Goal: Task Accomplishment & Management: Use online tool/utility

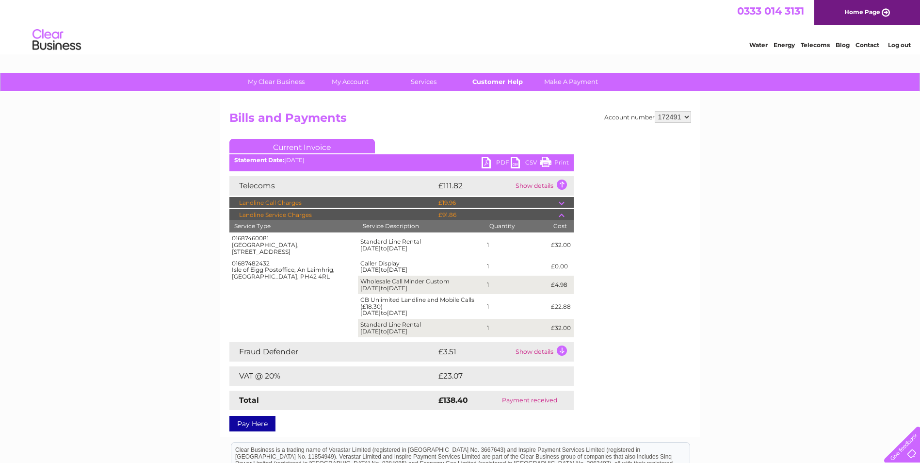
click at [490, 81] on link "Customer Help" at bounding box center [497, 82] width 80 height 18
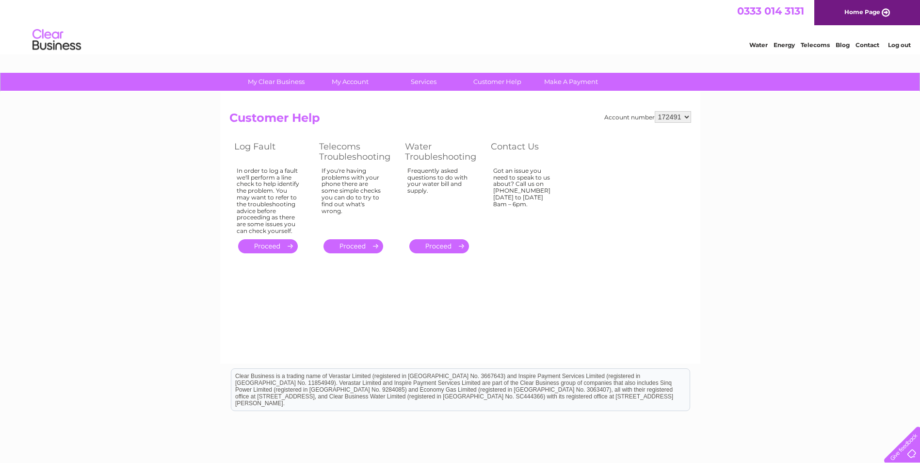
click at [256, 249] on link "." at bounding box center [268, 246] width 60 height 14
click at [286, 245] on link "." at bounding box center [268, 246] width 60 height 14
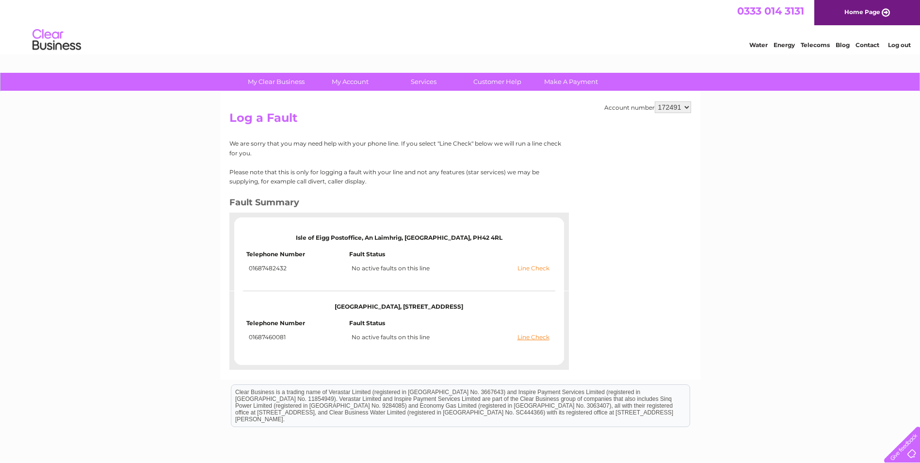
click at [530, 268] on link "Line Check" at bounding box center [534, 268] width 32 height 7
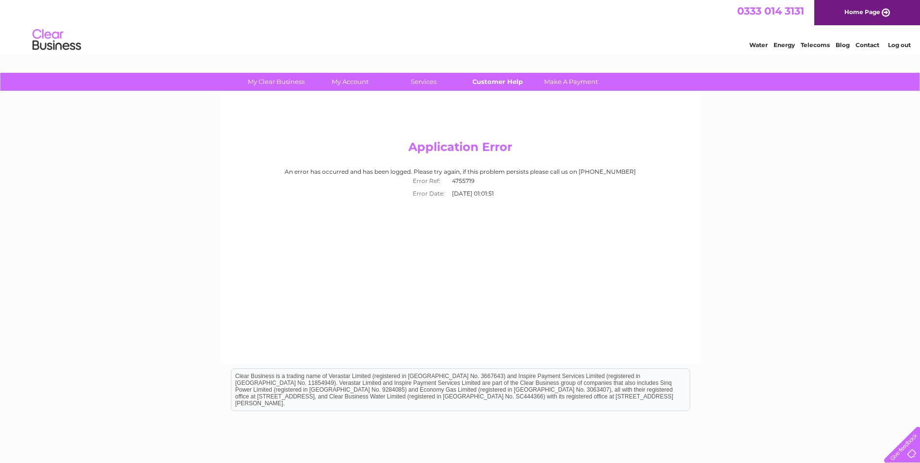
click at [506, 78] on link "Customer Help" at bounding box center [497, 82] width 80 height 18
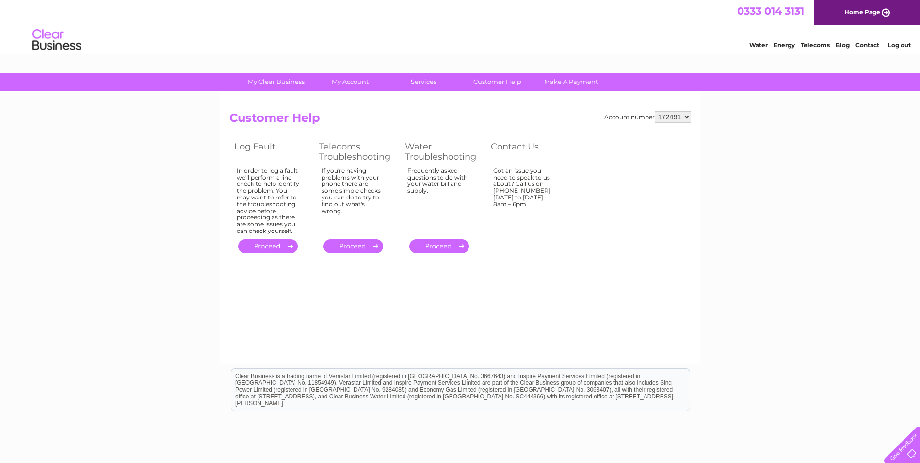
click at [283, 241] on link "." at bounding box center [268, 246] width 60 height 14
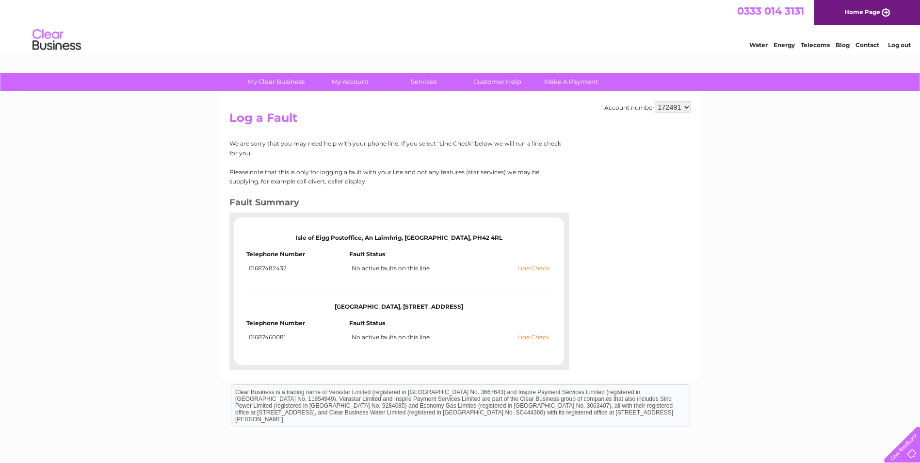
click at [545, 271] on link "Line Check" at bounding box center [534, 268] width 32 height 7
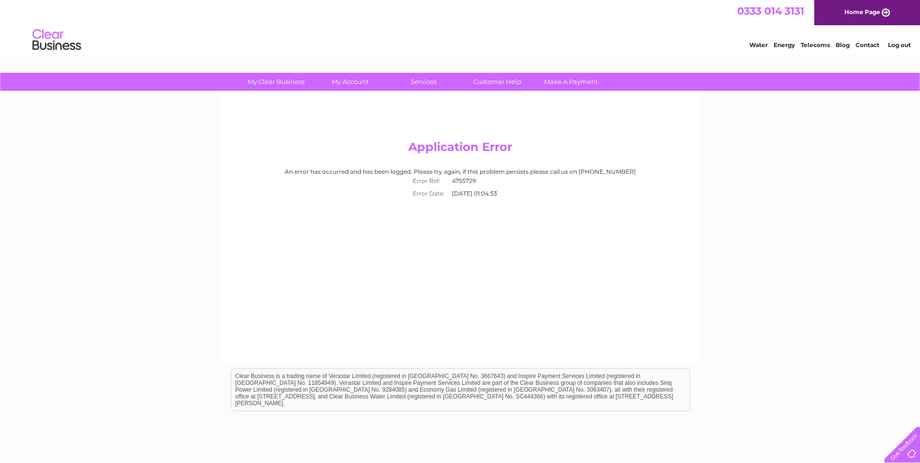
click at [480, 292] on div "Application Error An error has occurred and has been logged. Please try again, …" at bounding box center [460, 228] width 480 height 272
click at [499, 425] on html "Clear Business is a trading name of Verastar Limited (registered in [GEOGRAPHIC…" at bounding box center [460, 394] width 920 height 62
click at [573, 274] on div "Application Error An error has occurred and has been logged. Please try again, …" at bounding box center [460, 228] width 480 height 272
